Goal: Transaction & Acquisition: Purchase product/service

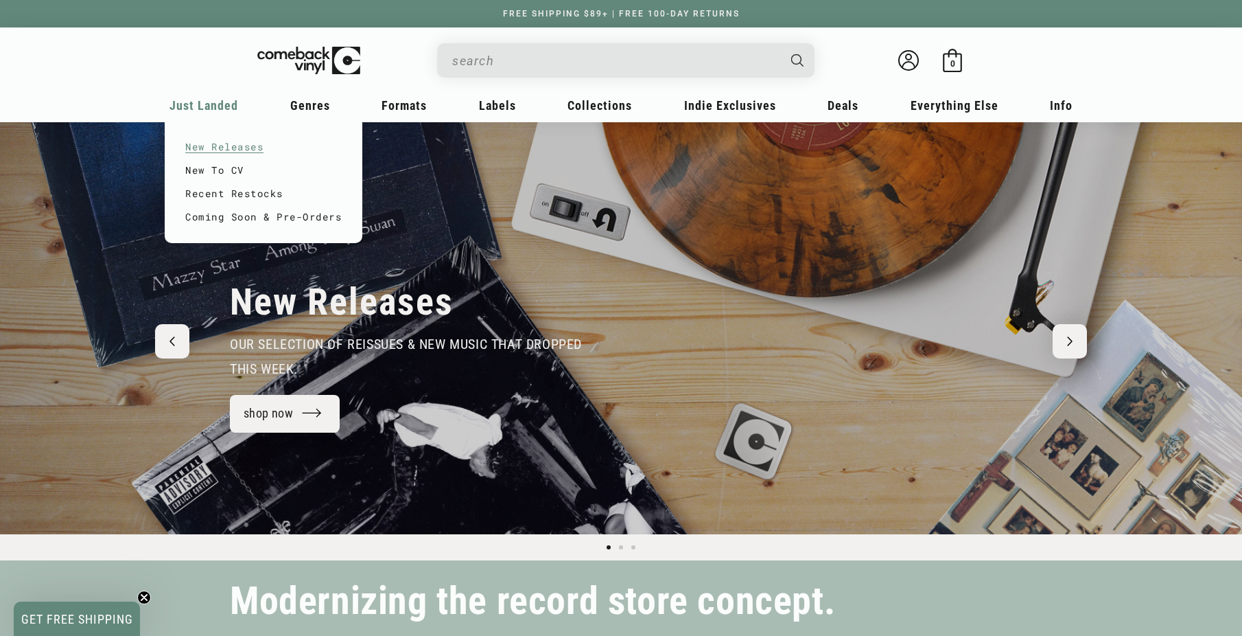
click at [222, 143] on link "New Releases" at bounding box center [263, 146] width 156 height 23
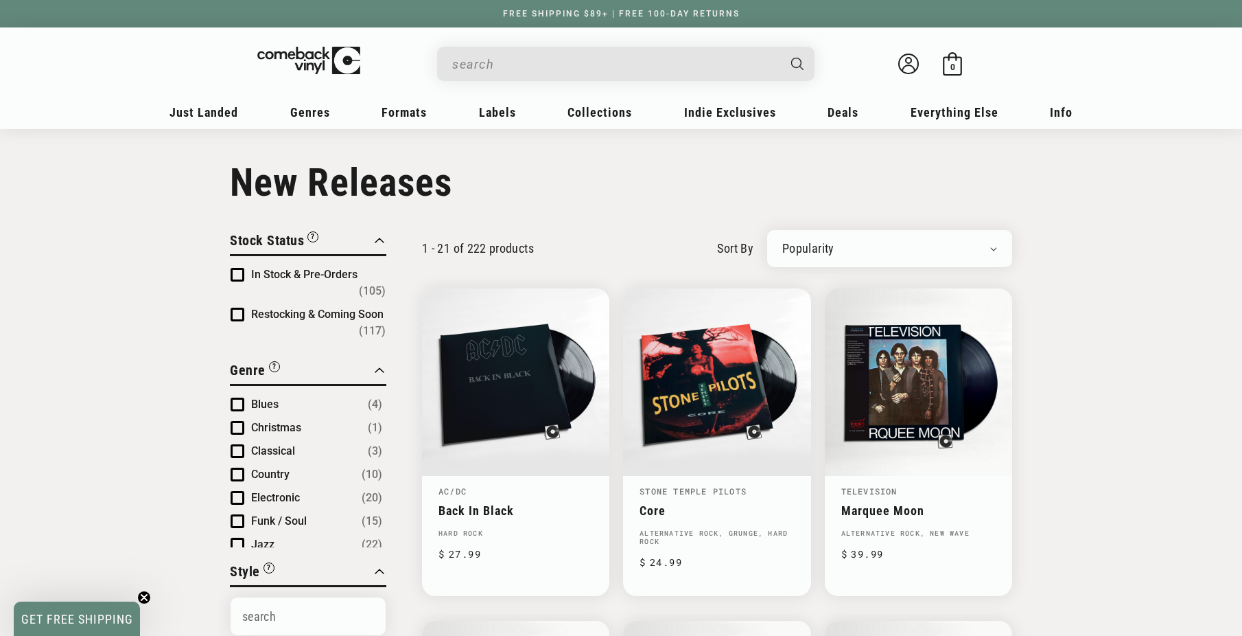
click at [842, 248] on select "Newly Added Popularity Artist (A-Z) Price (High To Low) Price (Low To High) Per…" at bounding box center [889, 249] width 215 height 14
select select "created-descending"
click at [782, 242] on select "Newly Added Popularity Artist (A-Z) Price (High To Low) Price (Low To High) Per…" at bounding box center [889, 249] width 215 height 14
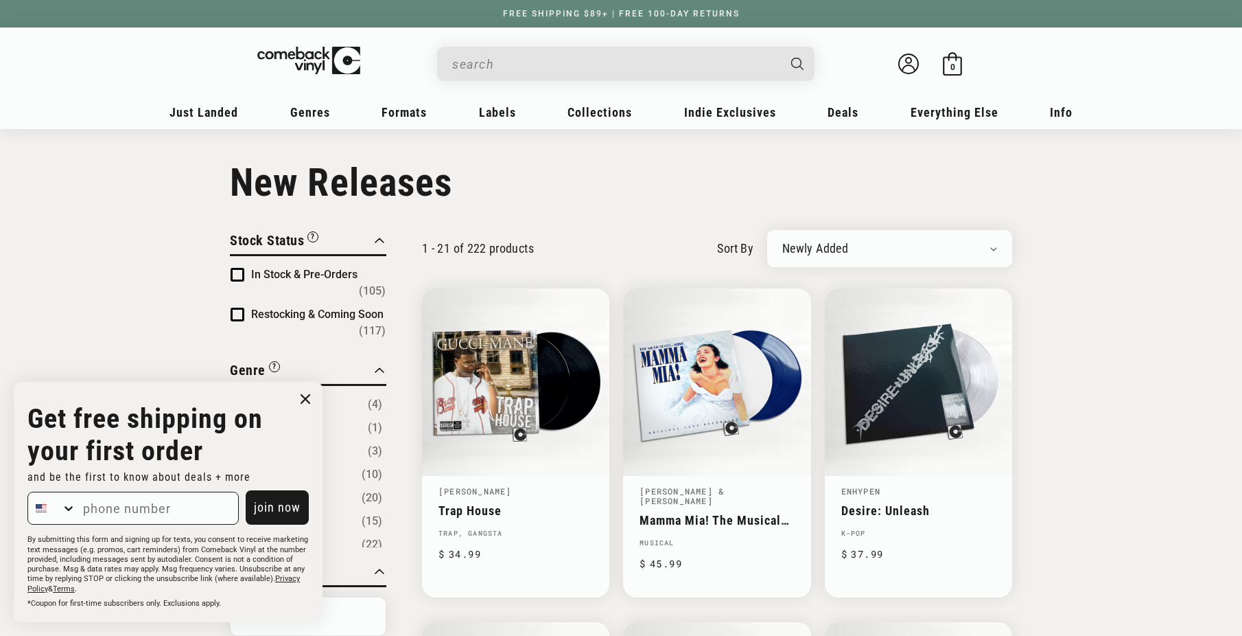
click at [310, 393] on circle "Close dialog" at bounding box center [306, 399] width 20 height 20
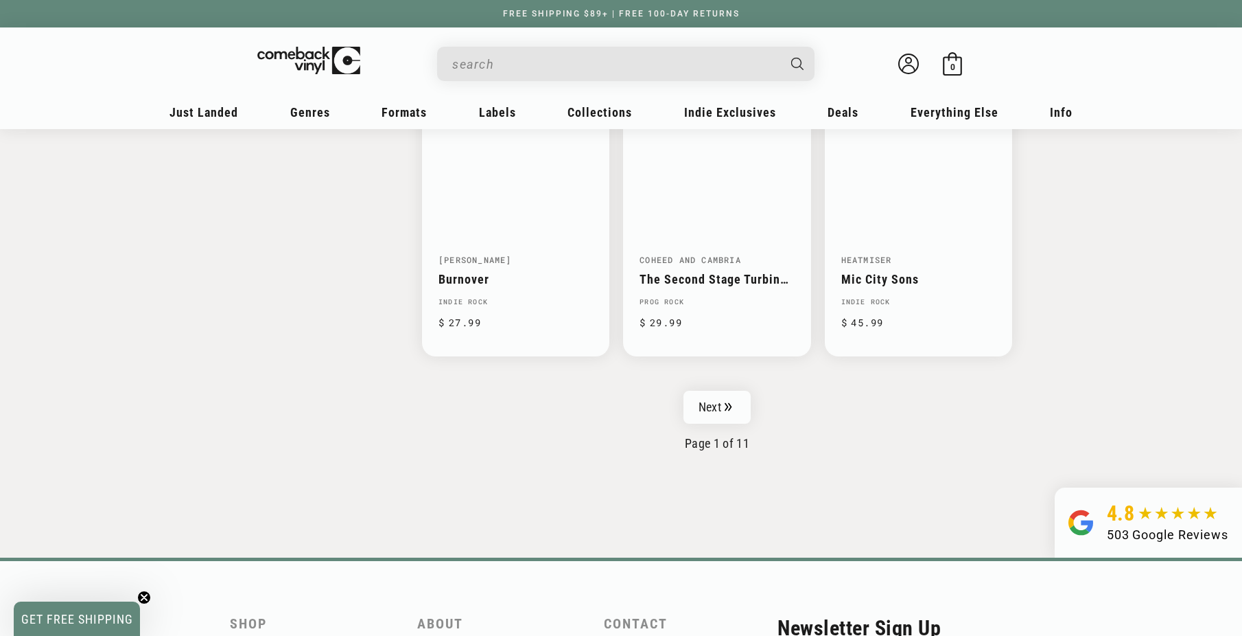
scroll to position [2196, 0]
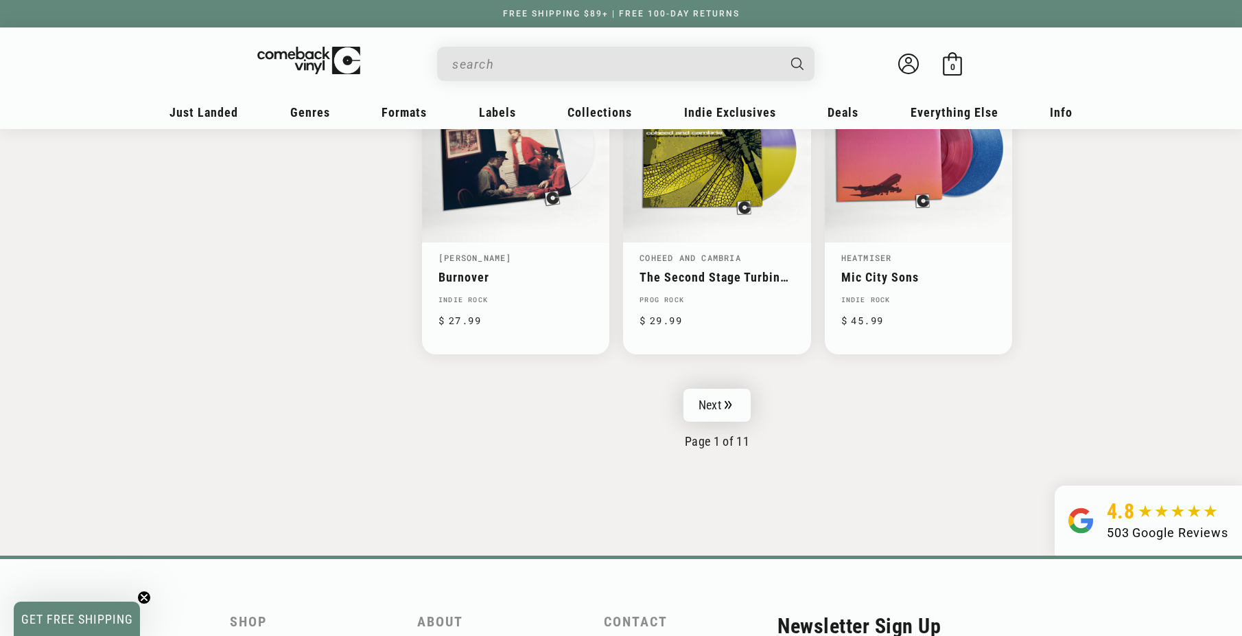
click at [715, 399] on link "Next" at bounding box center [717, 404] width 67 height 33
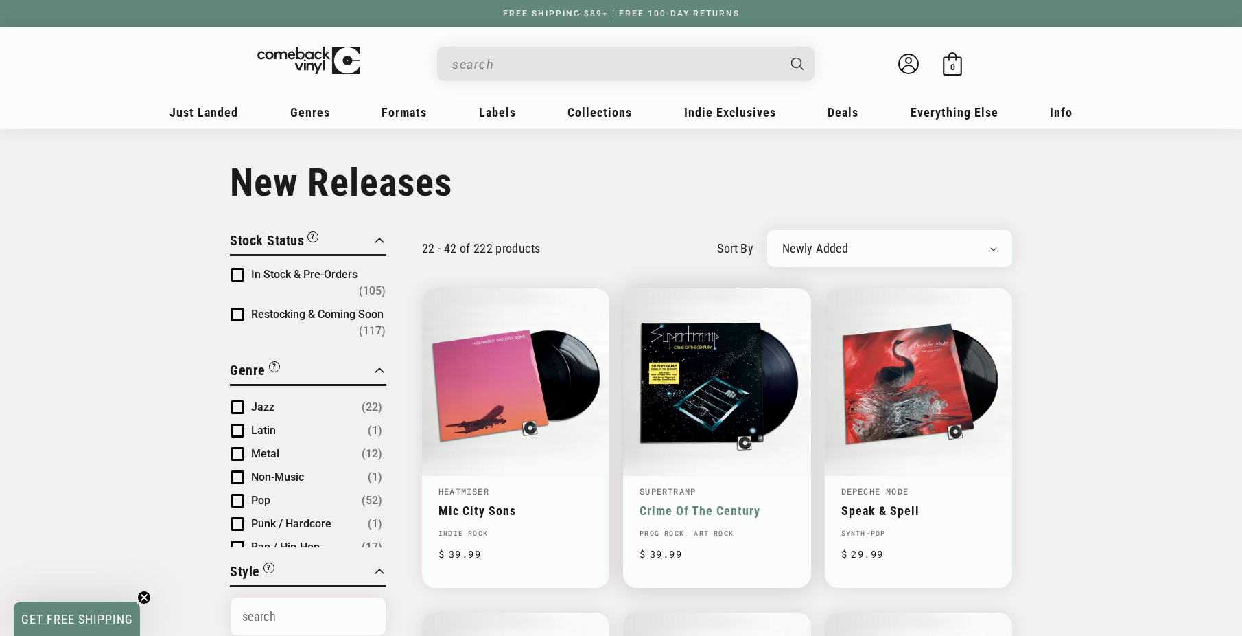
click at [717, 503] on link "Crime Of The Century" at bounding box center [717, 510] width 154 height 14
